Goal: Transaction & Acquisition: Purchase product/service

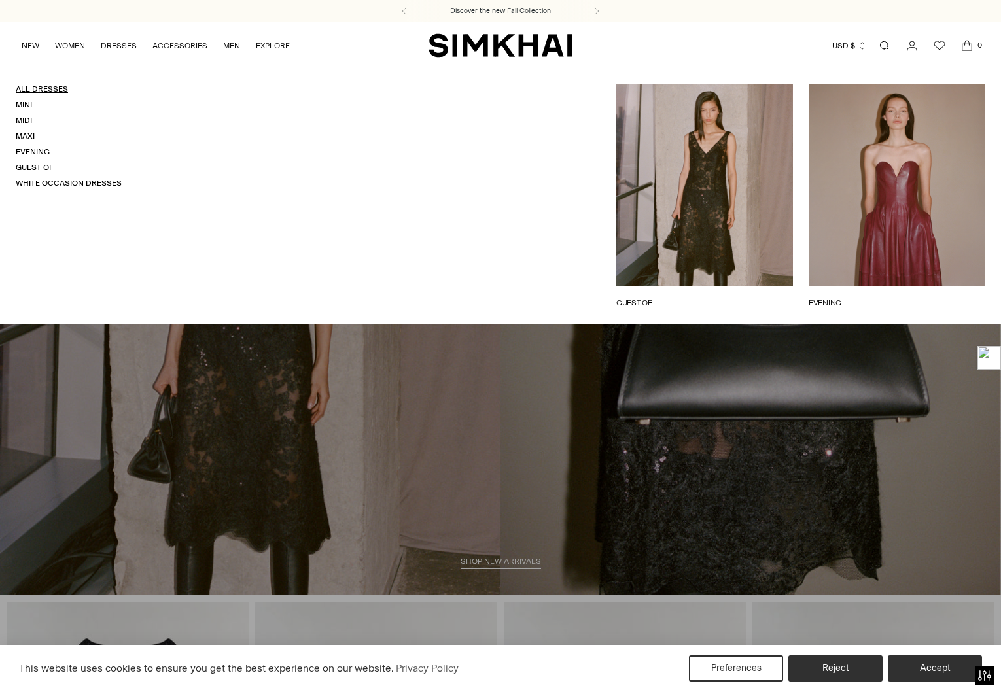
click at [43, 91] on link "All Dresses" at bounding box center [42, 88] width 52 height 9
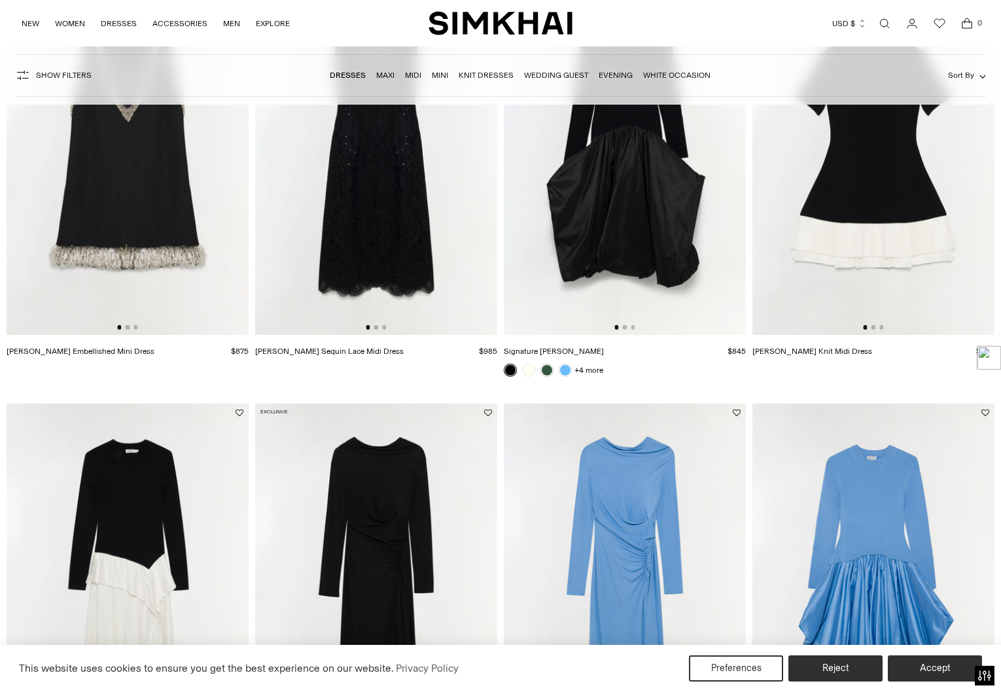
scroll to position [1393, 0]
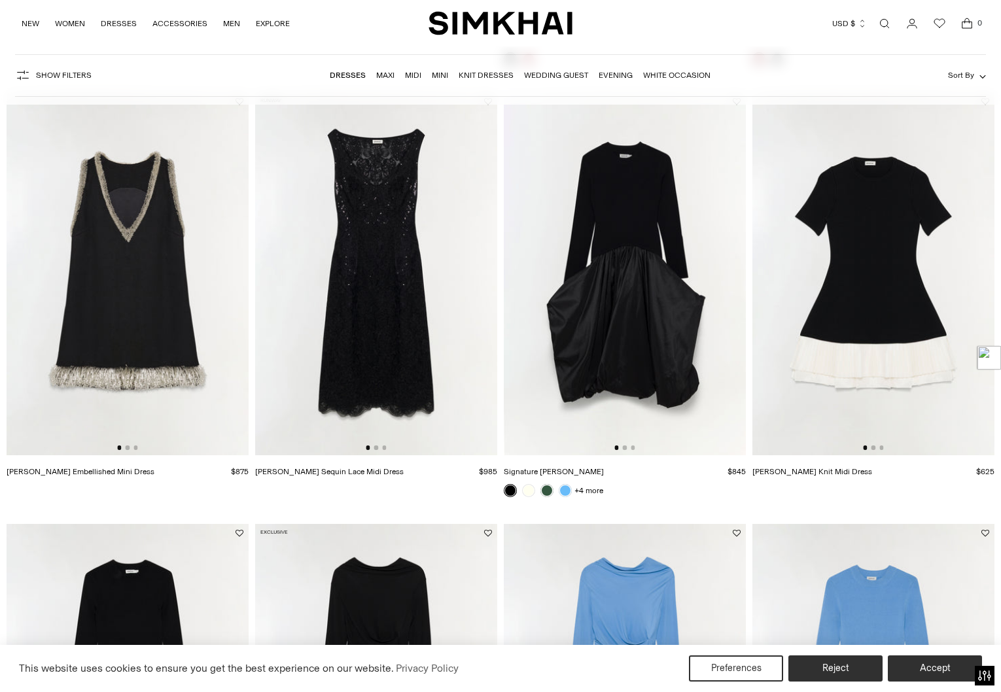
click at [160, 243] on img at bounding box center [128, 273] width 242 height 363
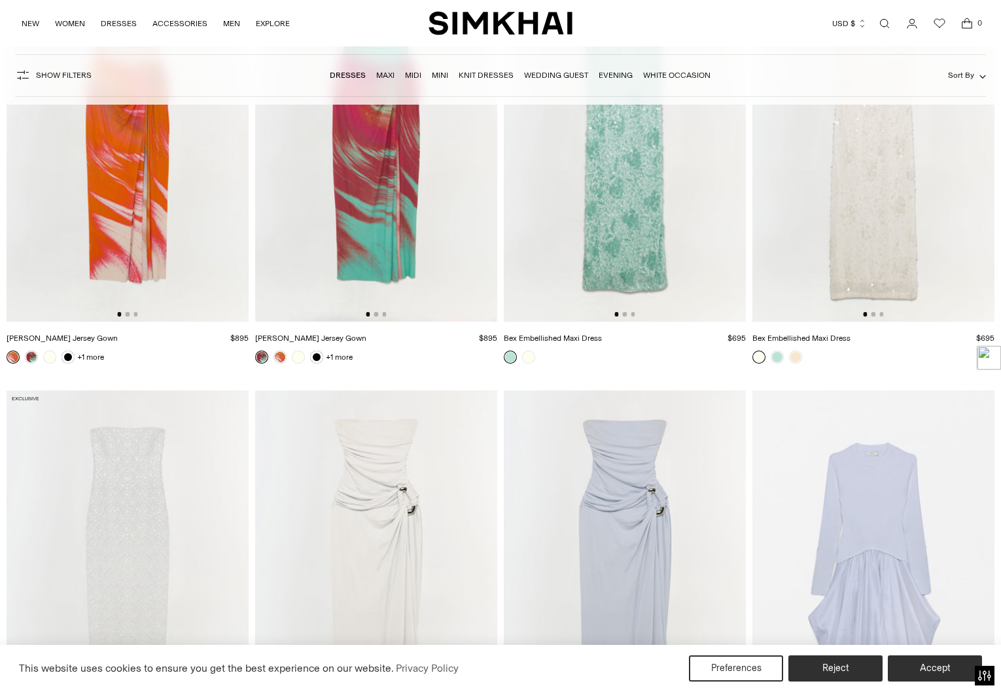
scroll to position [12889, 0]
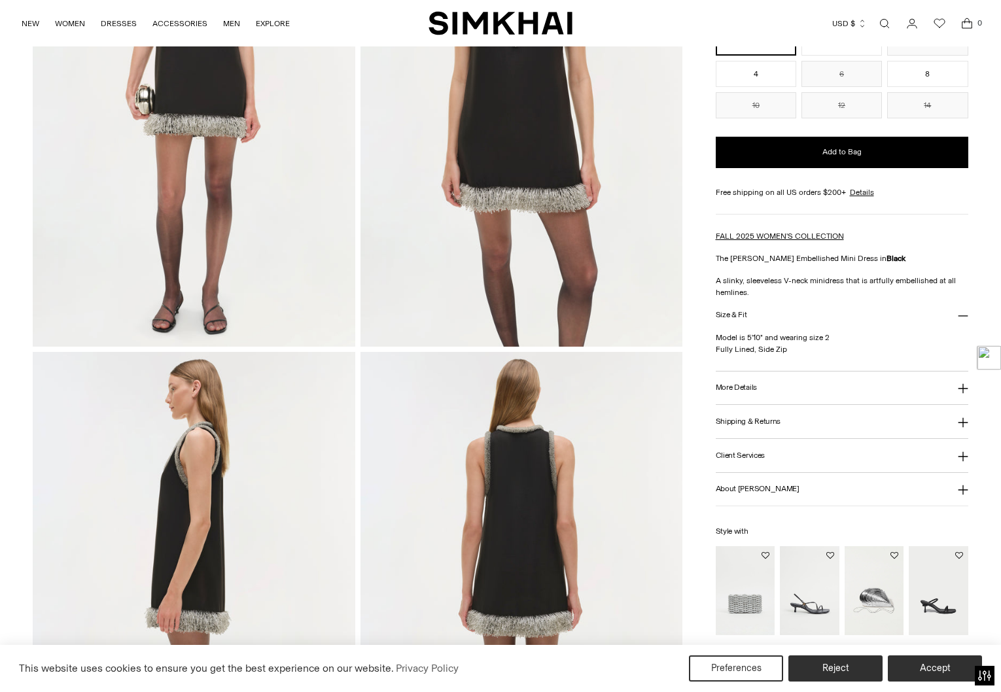
scroll to position [990, 0]
